Goal: Navigation & Orientation: Find specific page/section

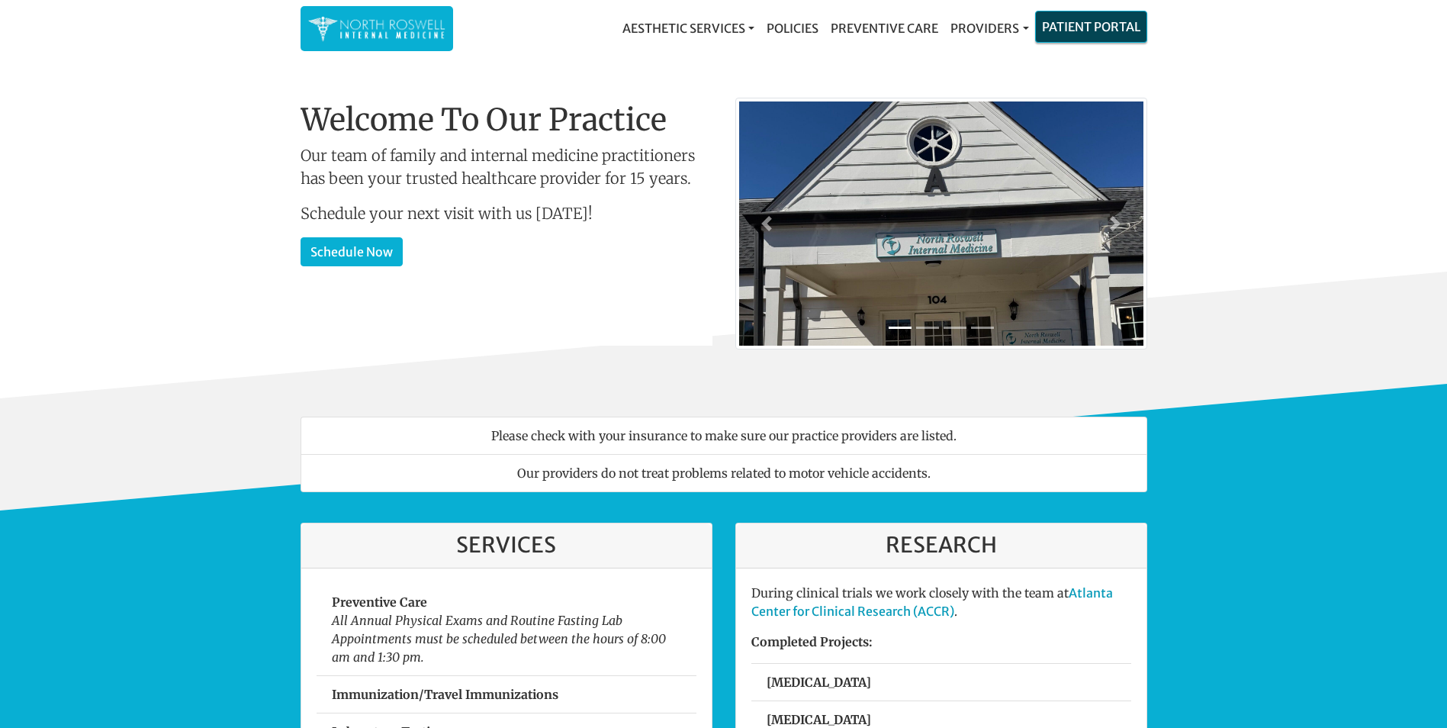
click at [1081, 26] on link "Patient Portal" at bounding box center [1091, 26] width 111 height 31
click at [1079, 21] on link "Patient Portal" at bounding box center [1091, 26] width 111 height 31
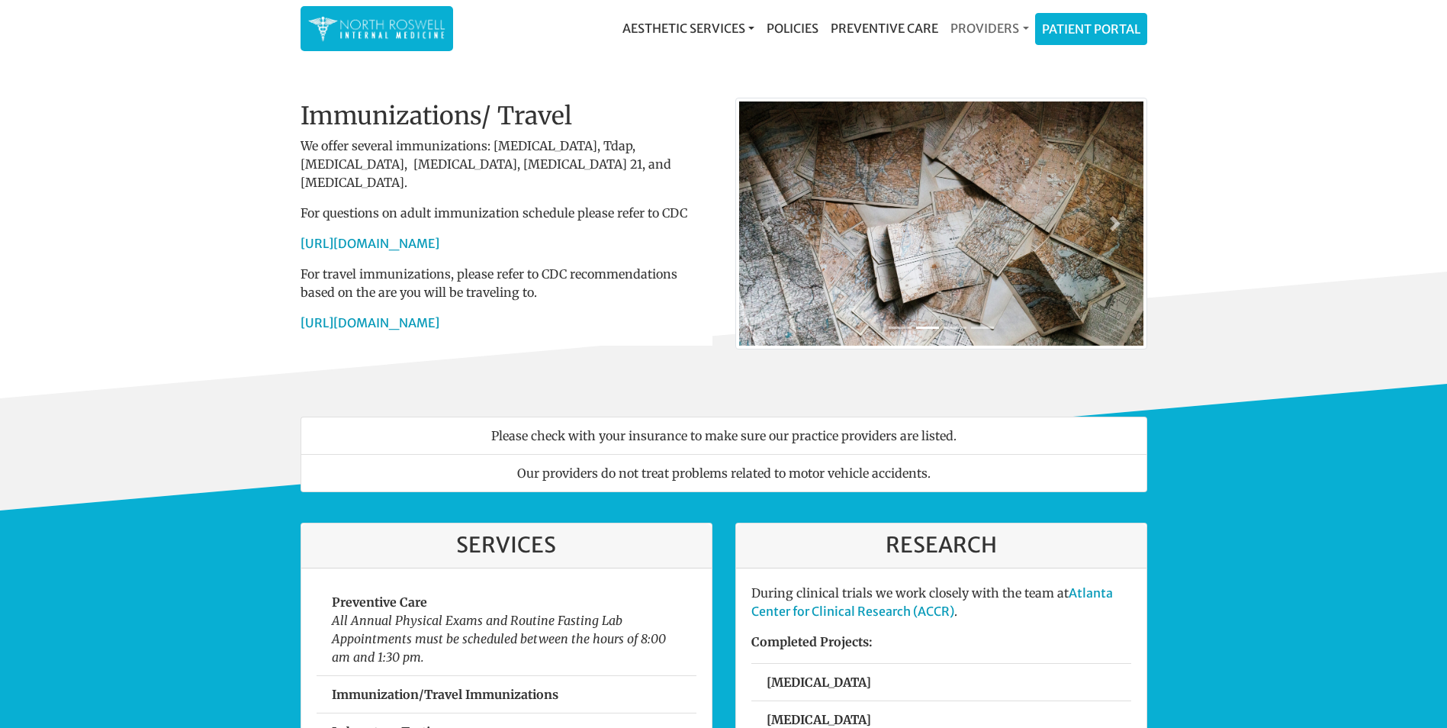
click at [984, 27] on link "Providers" at bounding box center [990, 28] width 90 height 31
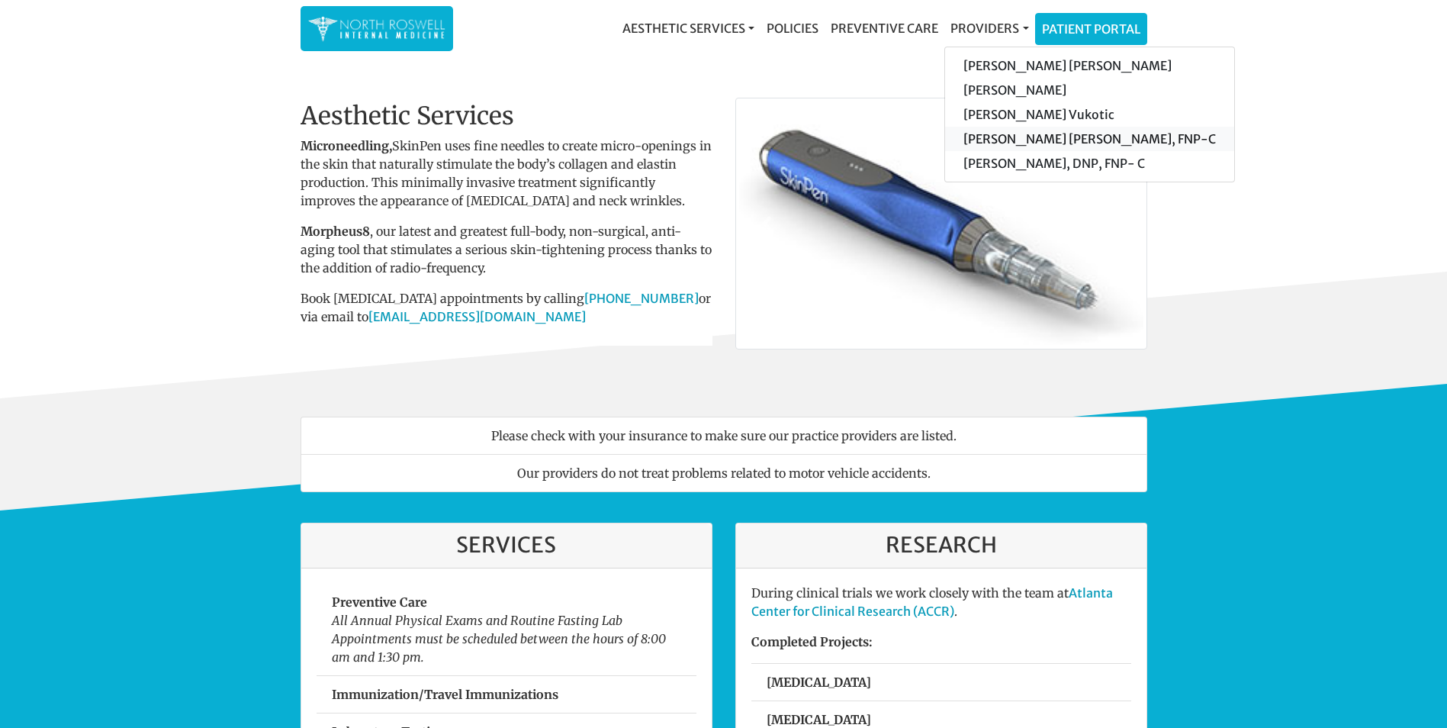
click at [1007, 132] on link "[PERSON_NAME] [PERSON_NAME], FNP-C" at bounding box center [1089, 139] width 289 height 24
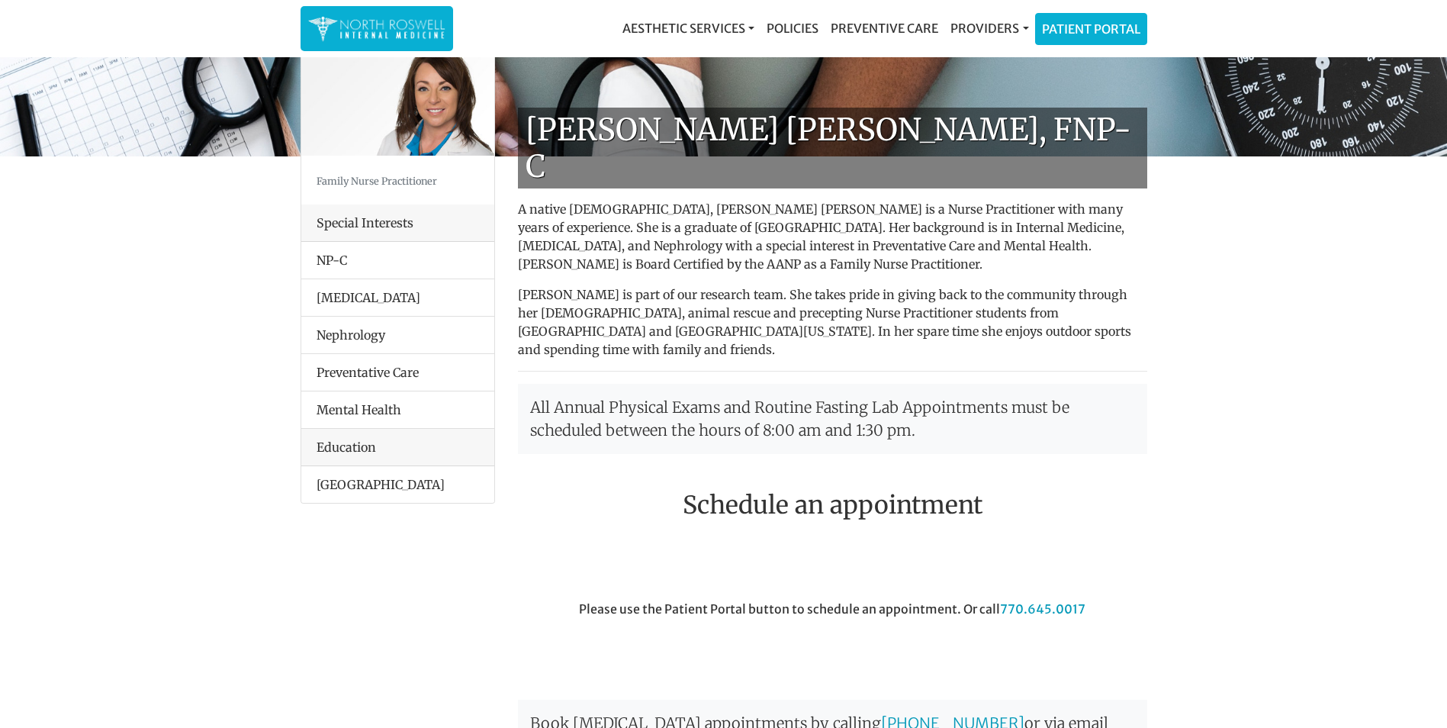
scroll to position [76, 0]
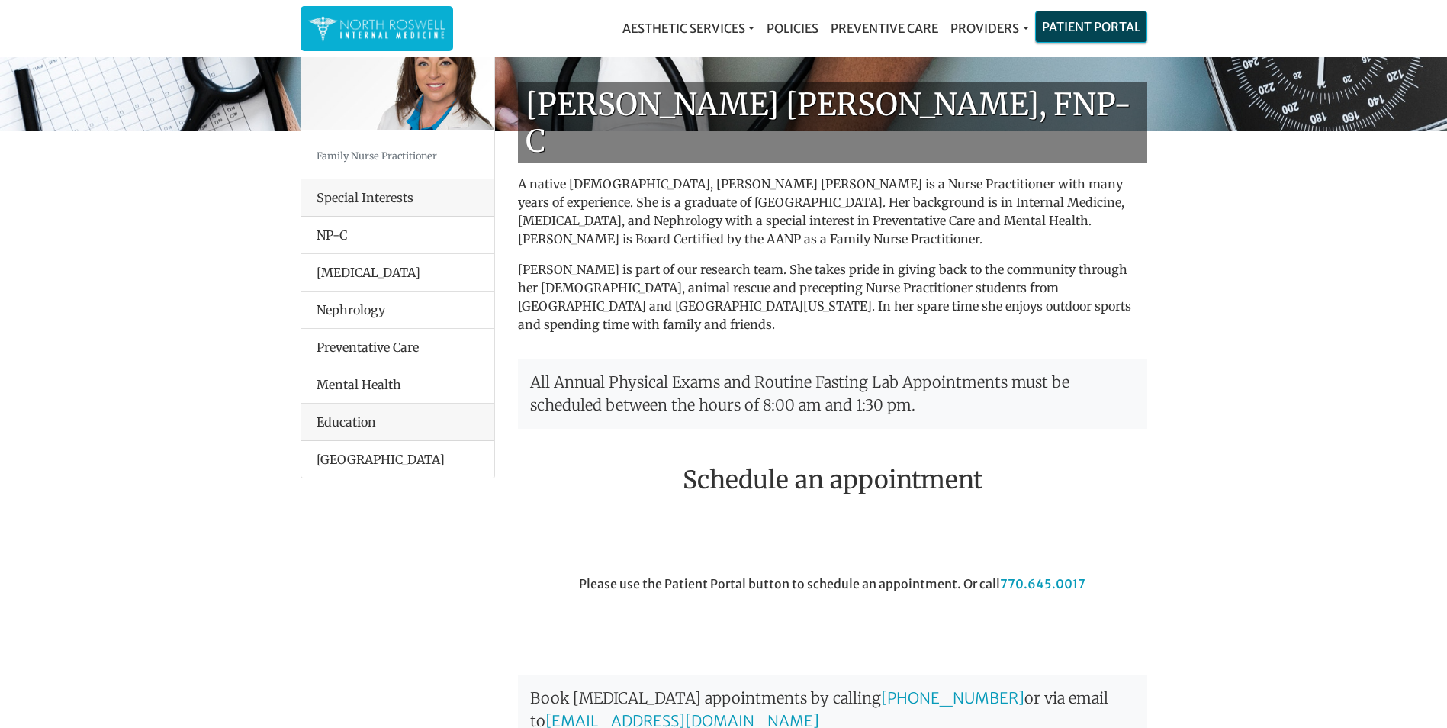
click at [1095, 31] on link "Patient Portal" at bounding box center [1091, 26] width 111 height 31
